Goal: Task Accomplishment & Management: Complete application form

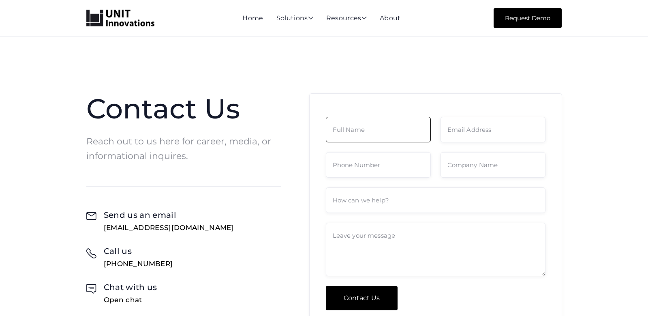
click at [382, 134] on input "Contact Form" at bounding box center [378, 130] width 105 height 26
type input "[PERSON_NAME]"
type input "[PERSON_NAME][EMAIL_ADDRESS][DOMAIN_NAME]"
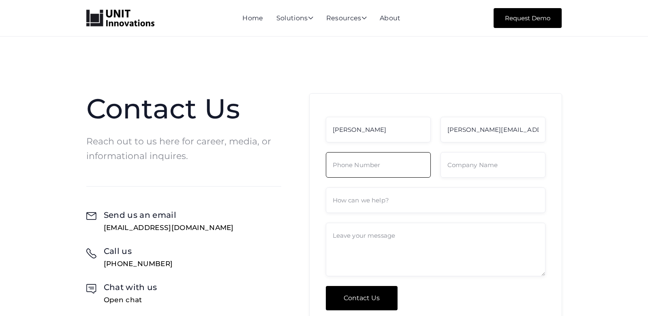
type input "3217103400"
type input "[DOMAIN_NAME]"
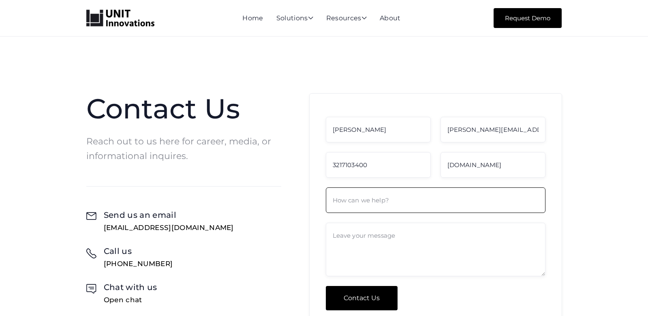
click at [387, 202] on input "Contact Form" at bounding box center [436, 200] width 220 height 26
type input "Google"
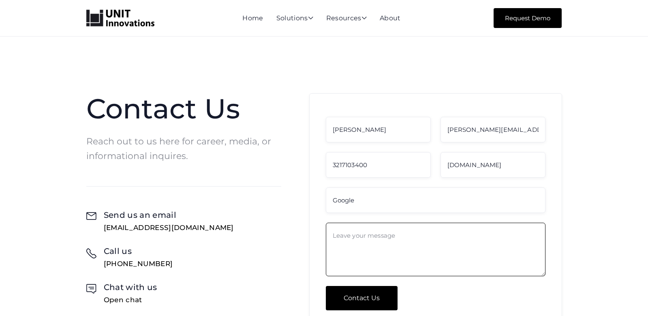
click at [397, 241] on textarea "Contact Form" at bounding box center [436, 248] width 220 height 53
paste textarea "Hello there, Are your business reports telling the whole story, or are you stil…"
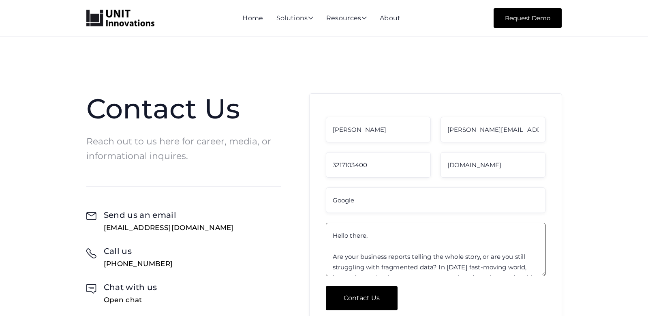
scroll to position [227, 0]
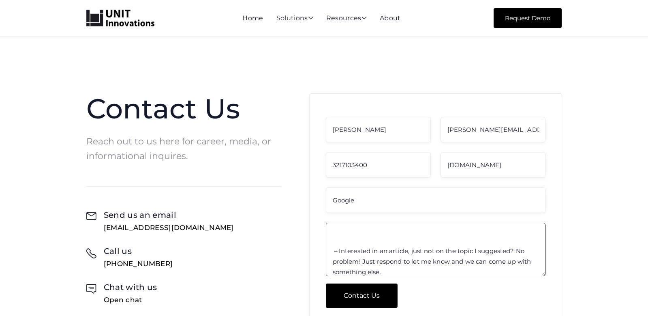
type textarea "Hello there, Are your business reports telling the whole story, or are you stil…"
click at [380, 297] on input "Contact Us" at bounding box center [362, 295] width 72 height 24
type input "Please wait..."
